Goal: Transaction & Acquisition: Purchase product/service

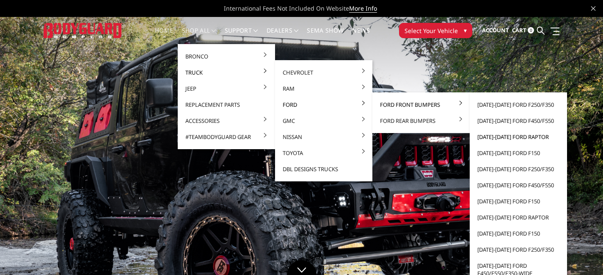
click at [506, 134] on link "[DATE]-[DATE] Ford Raptor" at bounding box center [518, 137] width 91 height 16
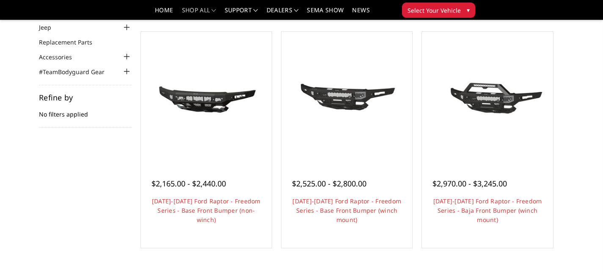
scroll to position [82, 0]
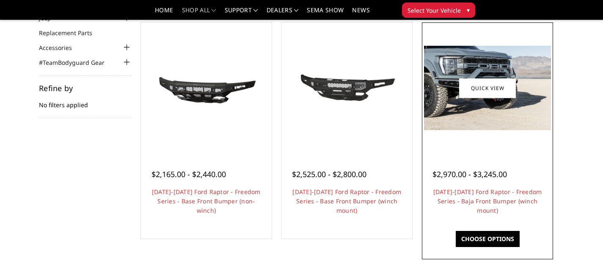
click at [505, 118] on img at bounding box center [487, 88] width 127 height 84
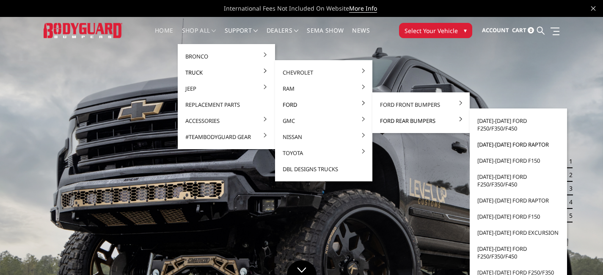
click at [502, 141] on link "[DATE]-[DATE] Ford Raptor" at bounding box center [518, 144] width 91 height 16
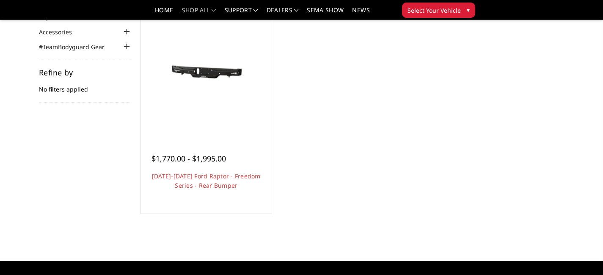
scroll to position [90, 0]
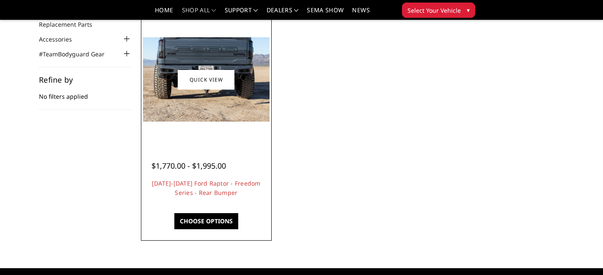
click at [242, 79] on img at bounding box center [206, 79] width 127 height 84
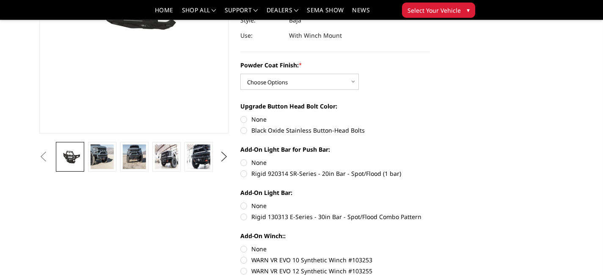
scroll to position [166, 0]
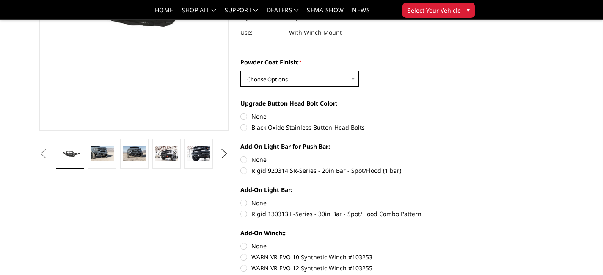
click at [350, 83] on select "Choose Options Bare Metal Texture Black Powder Coat" at bounding box center [299, 79] width 119 height 16
select select "2765"
click at [240, 71] on select "Choose Options Bare Metal Texture Black Powder Coat" at bounding box center [299, 79] width 119 height 16
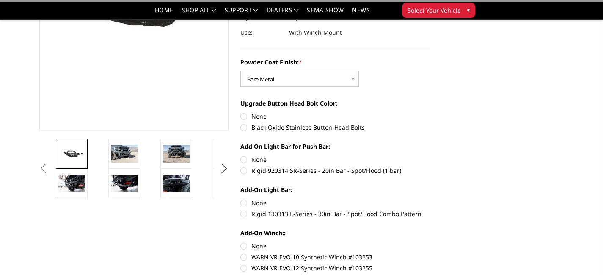
click at [244, 129] on label "Black Oxide Stainless Button-Head Bolts" at bounding box center [335, 127] width 190 height 9
click at [430, 112] on input "Black Oxide Stainless Button-Head Bolts" at bounding box center [430, 112] width 0 height 0
radio input "true"
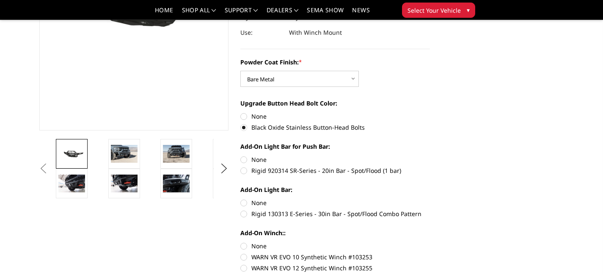
click at [246, 159] on label "None" at bounding box center [335, 159] width 190 height 9
click at [241, 155] on input "None" at bounding box center [240, 155] width 0 height 0
radio input "true"
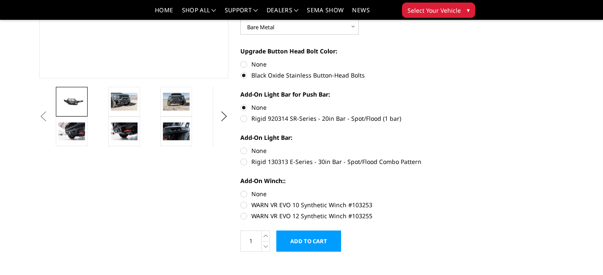
scroll to position [248, 0]
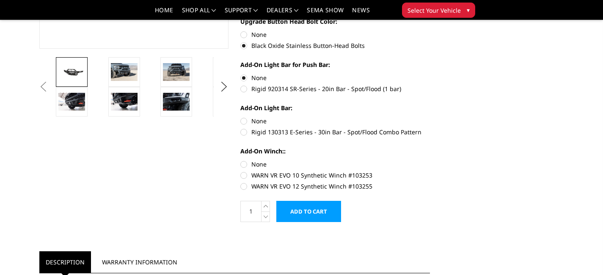
click at [244, 120] on label "None" at bounding box center [335, 120] width 190 height 9
click at [241, 117] on input "None" at bounding box center [240, 116] width 0 height 0
radio input "true"
click at [243, 167] on label "None" at bounding box center [335, 164] width 190 height 9
click at [241, 160] on input "None" at bounding box center [240, 160] width 0 height 0
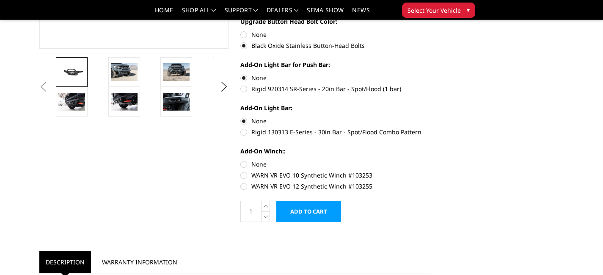
radio input "true"
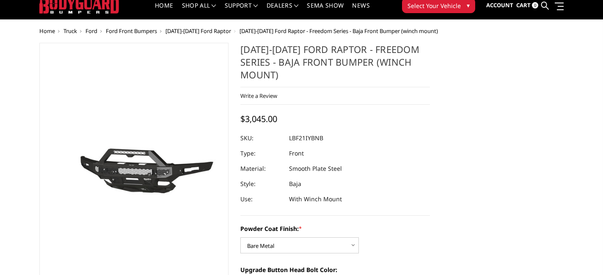
scroll to position [25, 0]
